Goal: Task Accomplishment & Management: Use online tool/utility

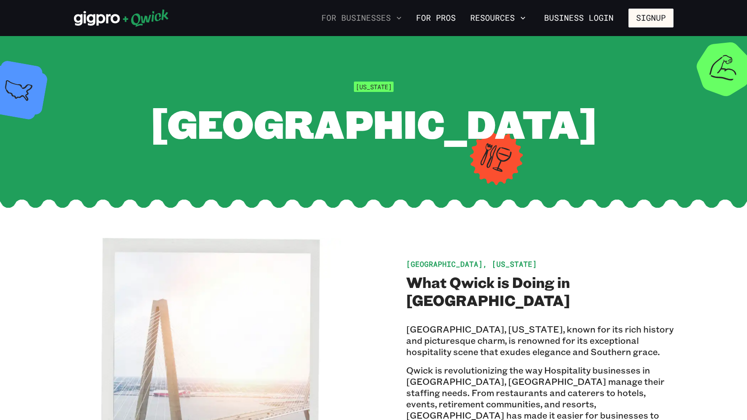
click at [400, 18] on icon "button" at bounding box center [399, 18] width 9 height 9
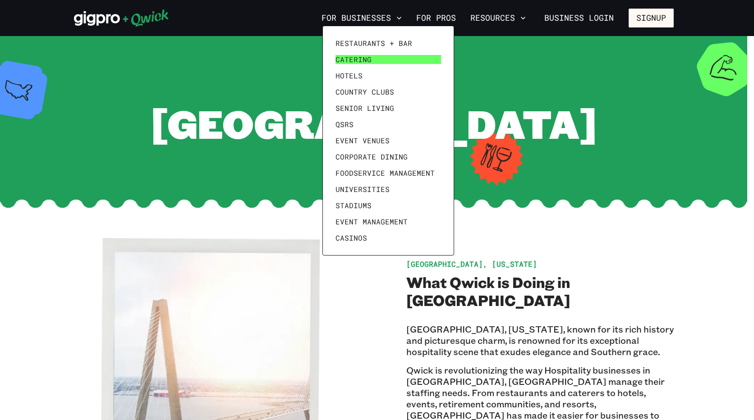
click at [354, 59] on span "Catering" at bounding box center [354, 59] width 36 height 9
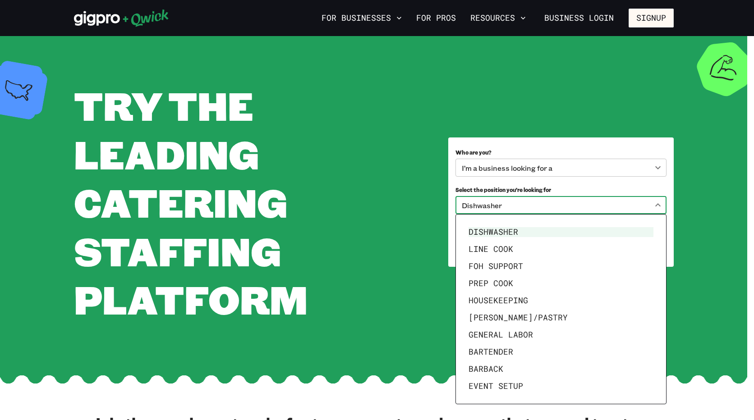
click at [662, 206] on body "**********" at bounding box center [377, 210] width 754 height 420
drag, startPoint x: 513, startPoint y: 284, endPoint x: 558, endPoint y: 197, distance: 98.2
click at [513, 284] on li "Prep Cook" at bounding box center [561, 283] width 192 height 17
type input "*********"
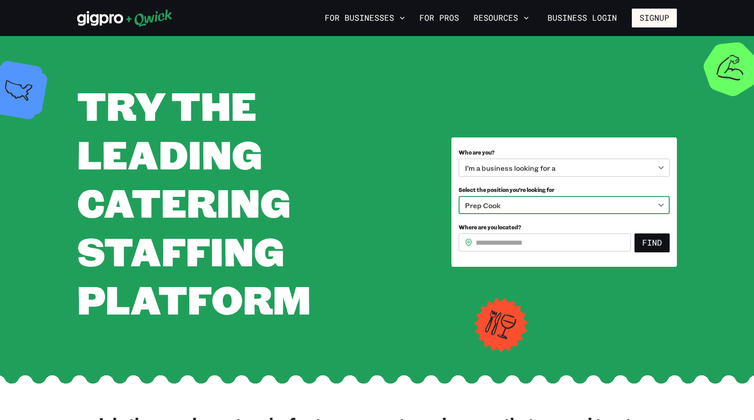
click at [664, 169] on body "For Businesses For Pros Resources Business Login Signup TRY THE LEADING CATERIN…" at bounding box center [377, 210] width 754 height 420
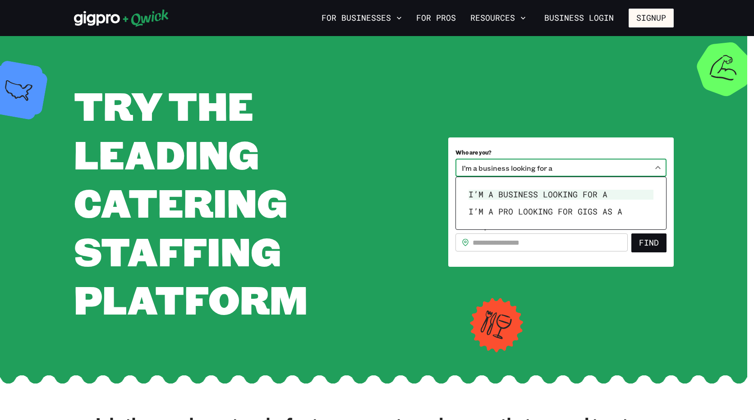
click at [660, 167] on div at bounding box center [377, 210] width 754 height 420
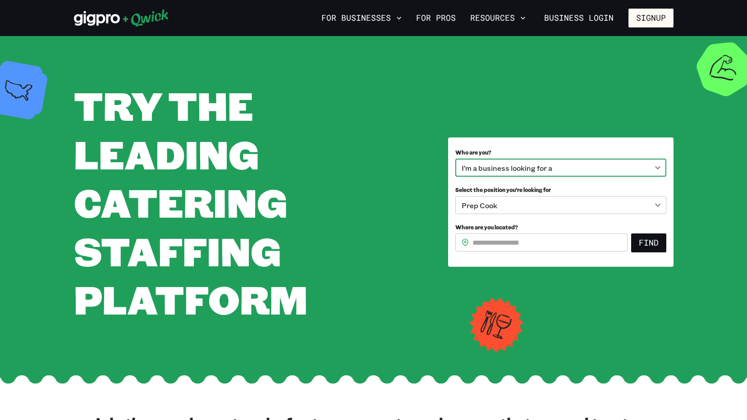
click at [588, 240] on input "Where are you located?" at bounding box center [550, 243] width 155 height 18
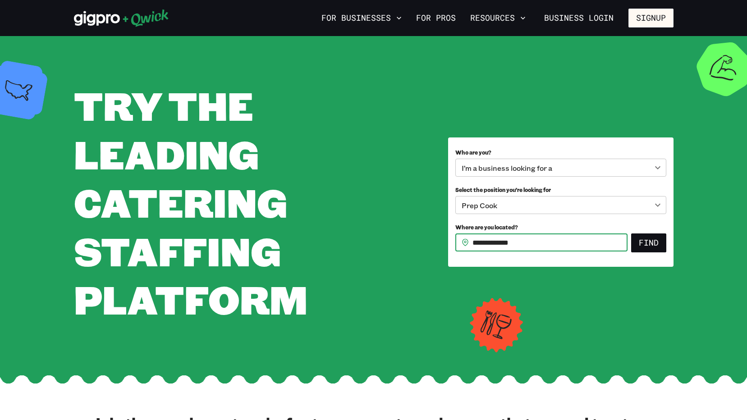
click at [631, 234] on button "Find" at bounding box center [648, 243] width 35 height 19
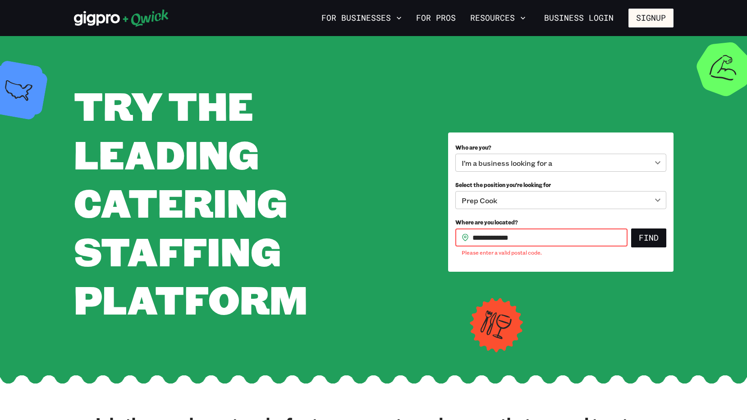
click at [589, 239] on input "**********" at bounding box center [550, 238] width 155 height 18
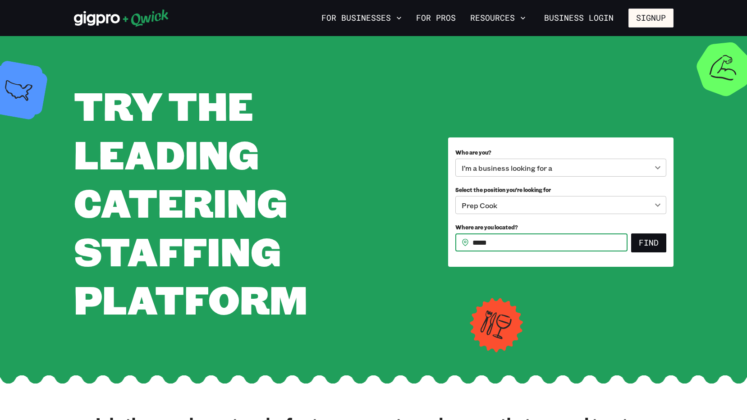
type input "*****"
click at [631, 234] on button "Find" at bounding box center [648, 243] width 35 height 19
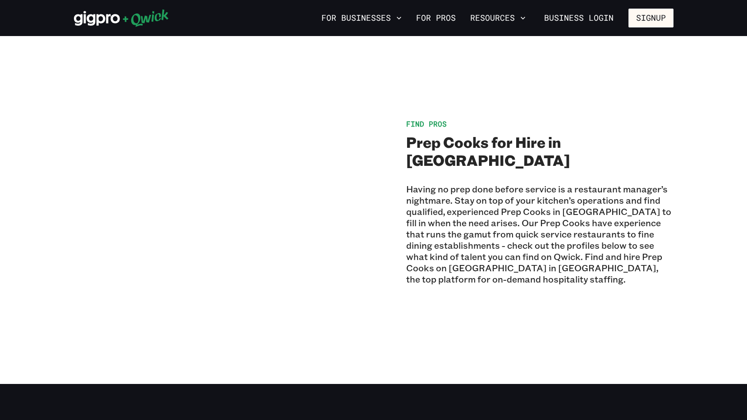
scroll to position [586, 0]
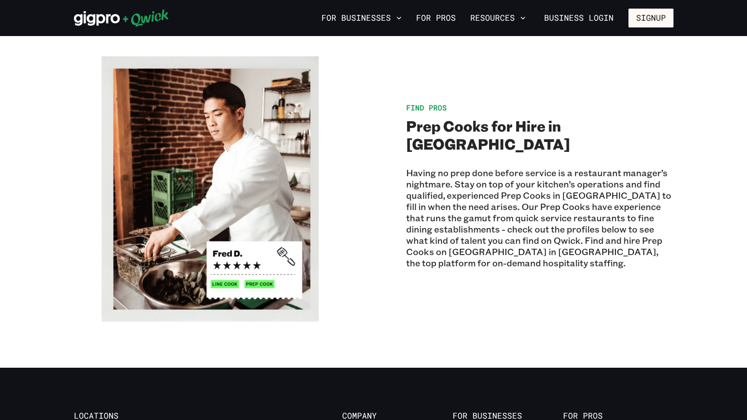
click at [443, 112] on span "Find Pros" at bounding box center [426, 107] width 41 height 9
click at [249, 123] on img at bounding box center [207, 188] width 267 height 267
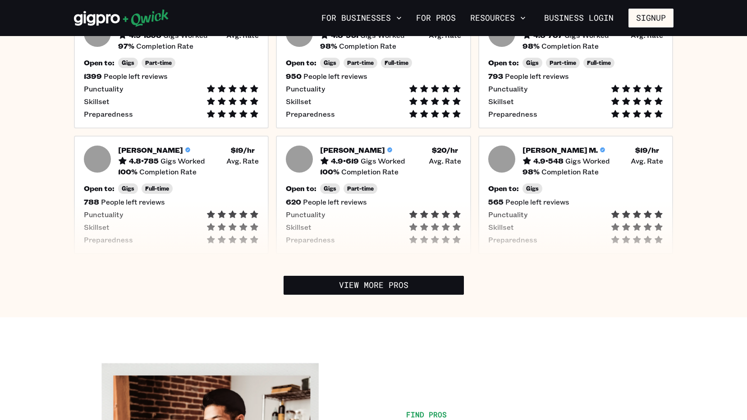
scroll to position [316, 0]
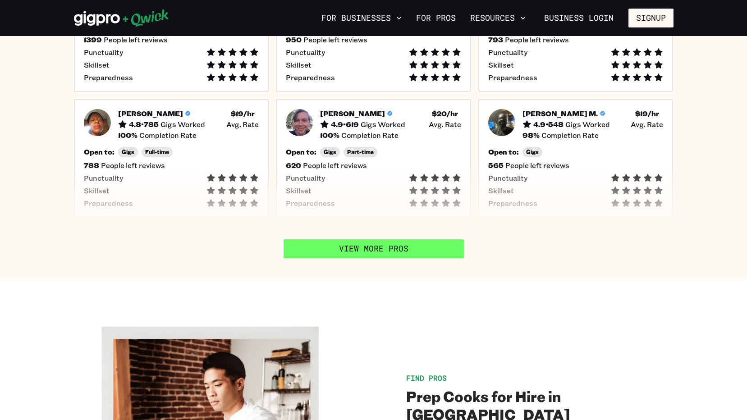
click at [382, 255] on link "View More Pros" at bounding box center [374, 248] width 180 height 19
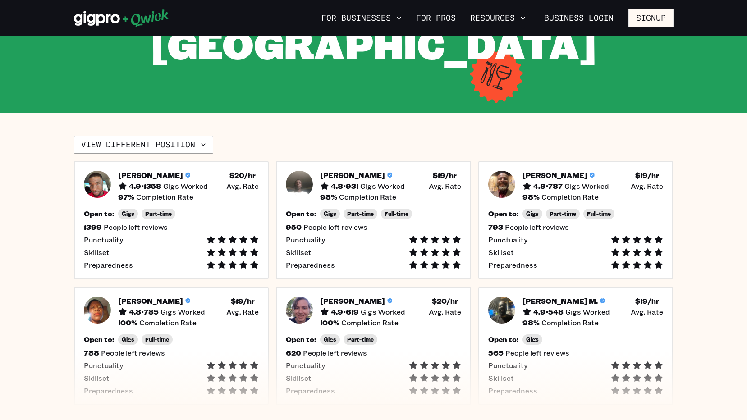
scroll to position [0, 0]
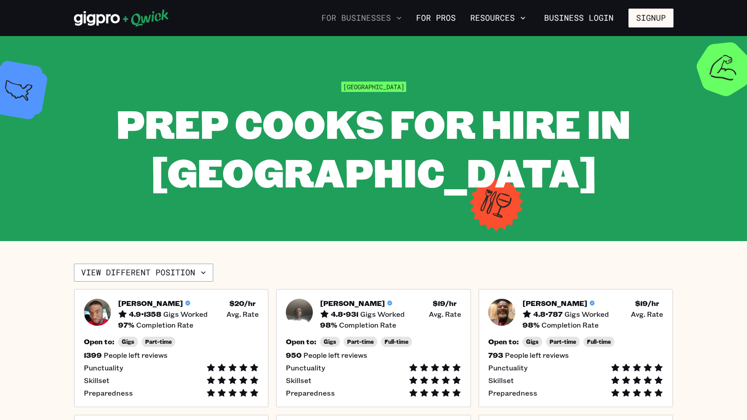
click at [401, 17] on icon "button" at bounding box center [399, 18] width 9 height 9
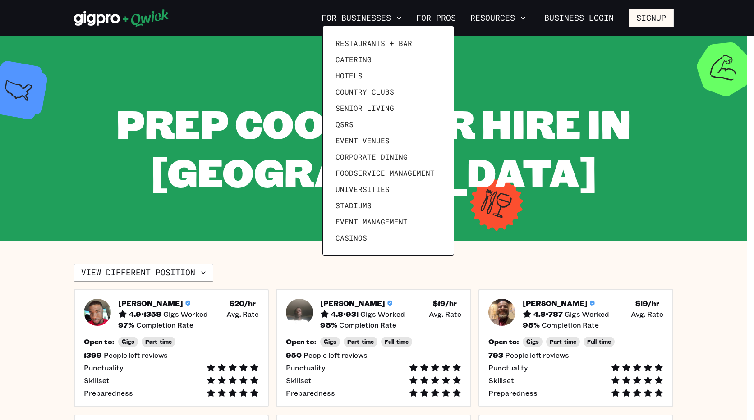
click at [435, 19] on div at bounding box center [377, 210] width 754 height 420
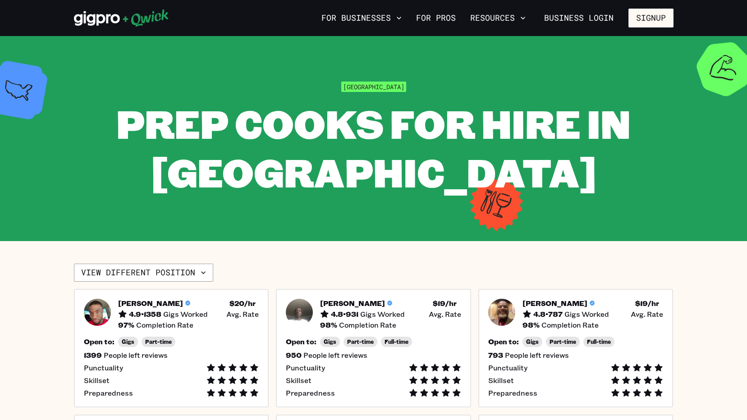
click at [435, 19] on link "For Pros" at bounding box center [436, 17] width 47 height 15
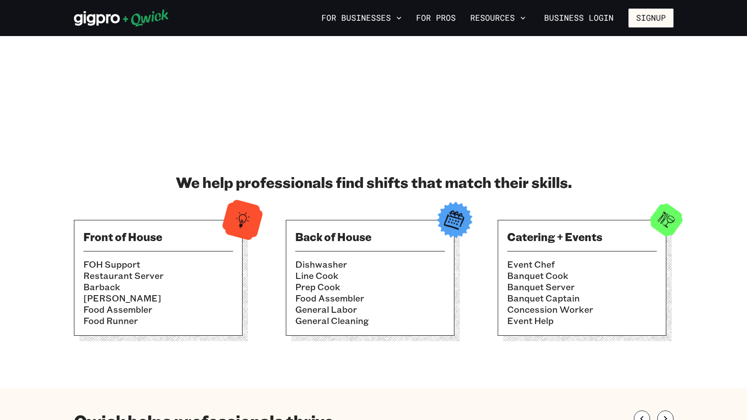
scroll to position [180, 0]
